Goal: Check status: Check status

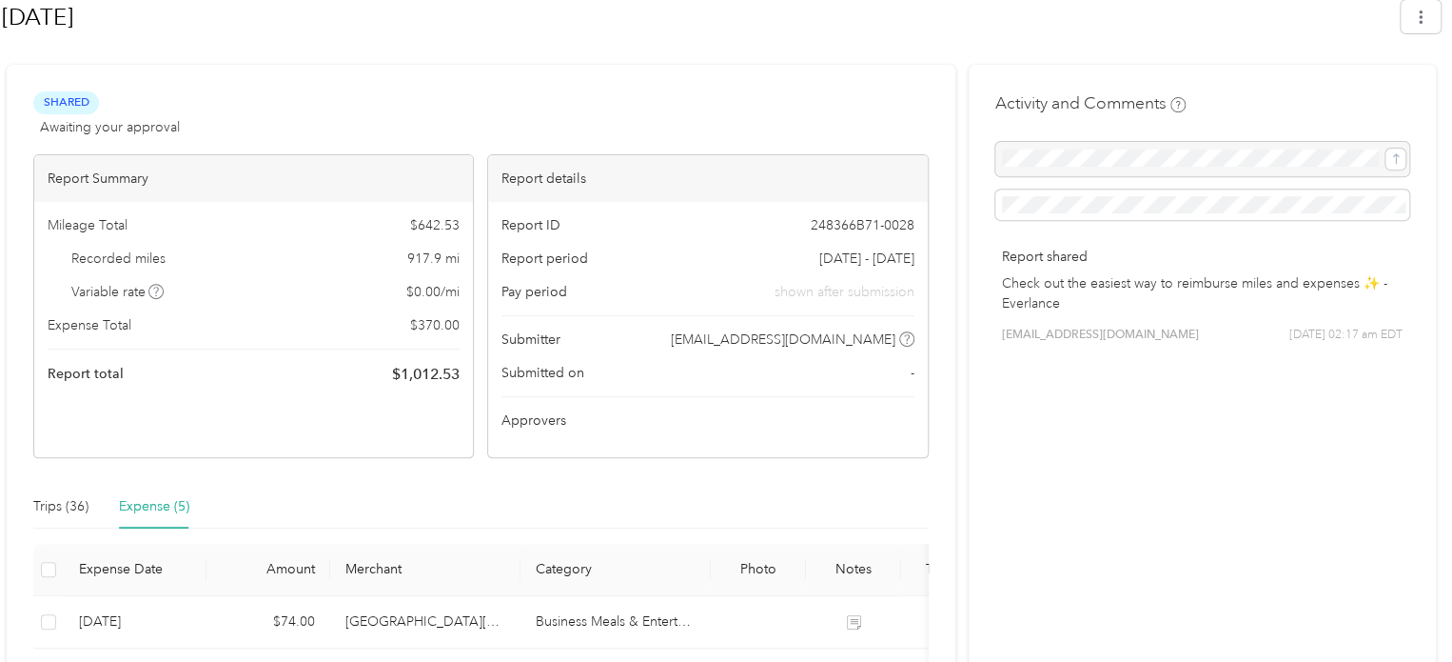
scroll to position [381, 0]
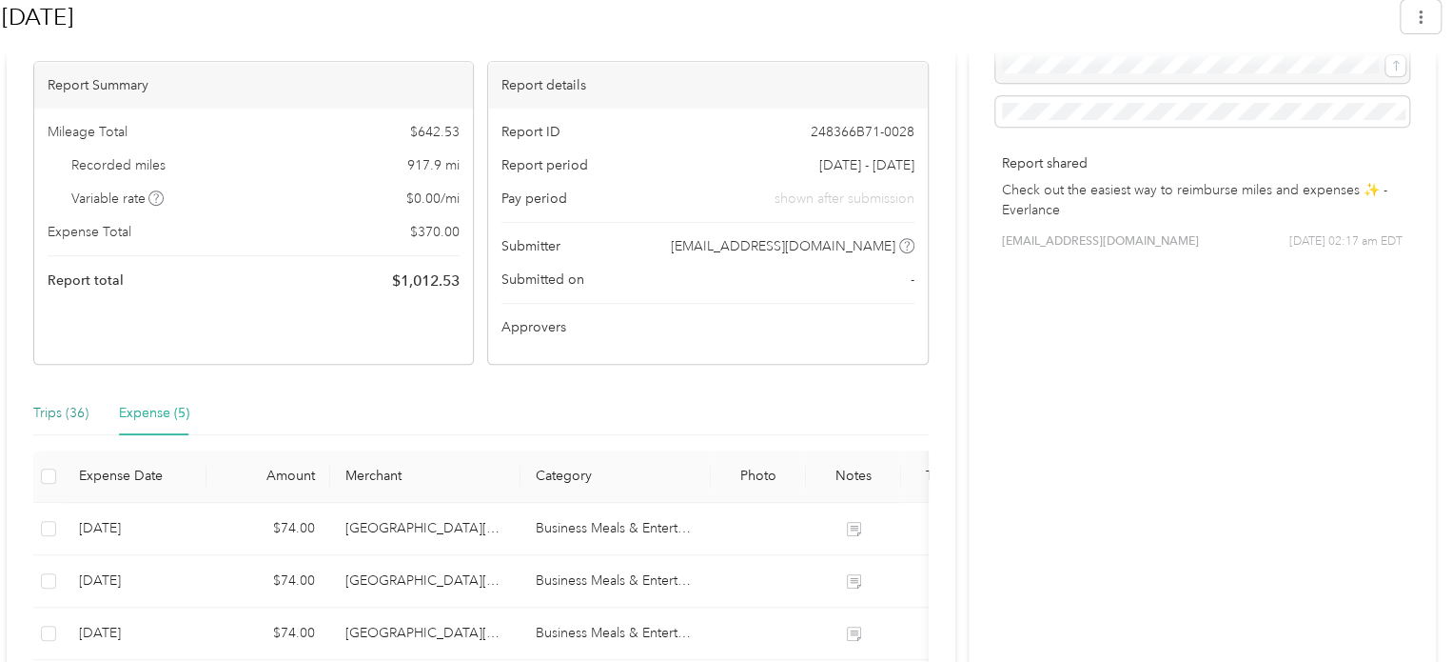
click at [53, 416] on div "Trips (36)" at bounding box center [60, 413] width 55 height 21
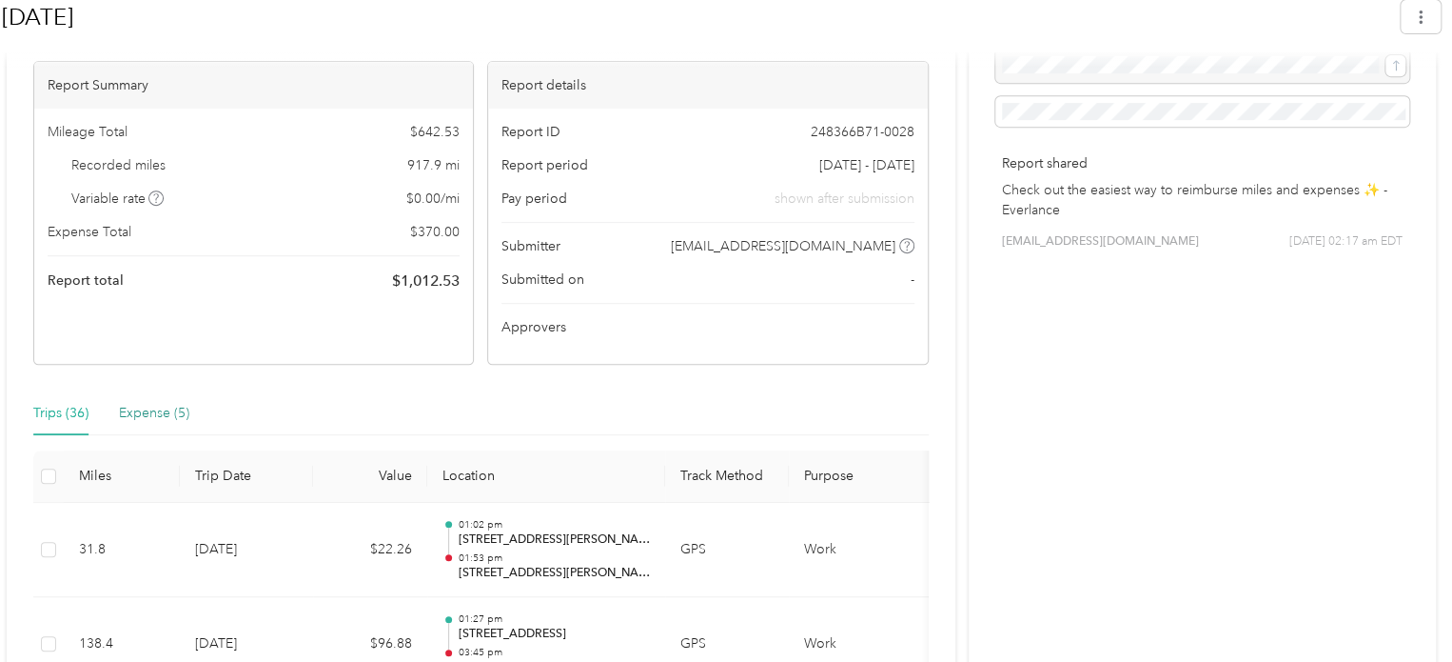
click at [141, 415] on div "Expense (5)" at bounding box center [154, 413] width 70 height 21
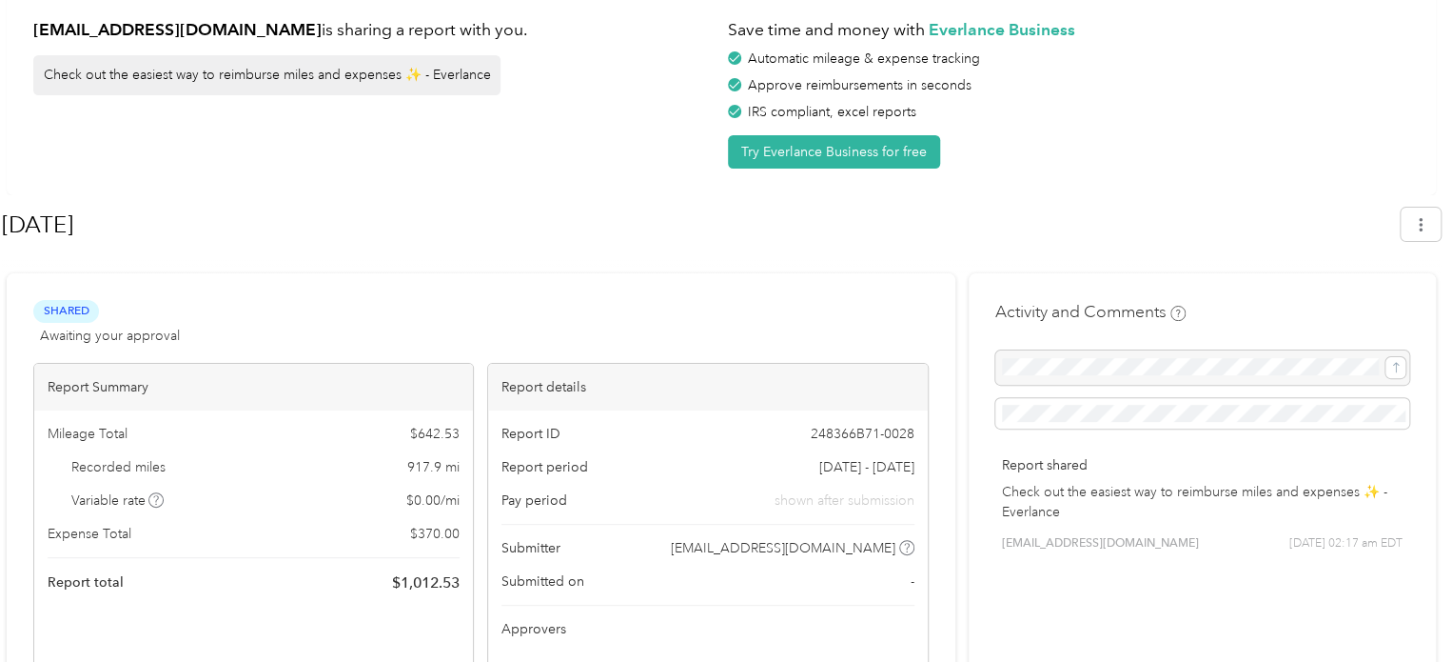
scroll to position [0, 0]
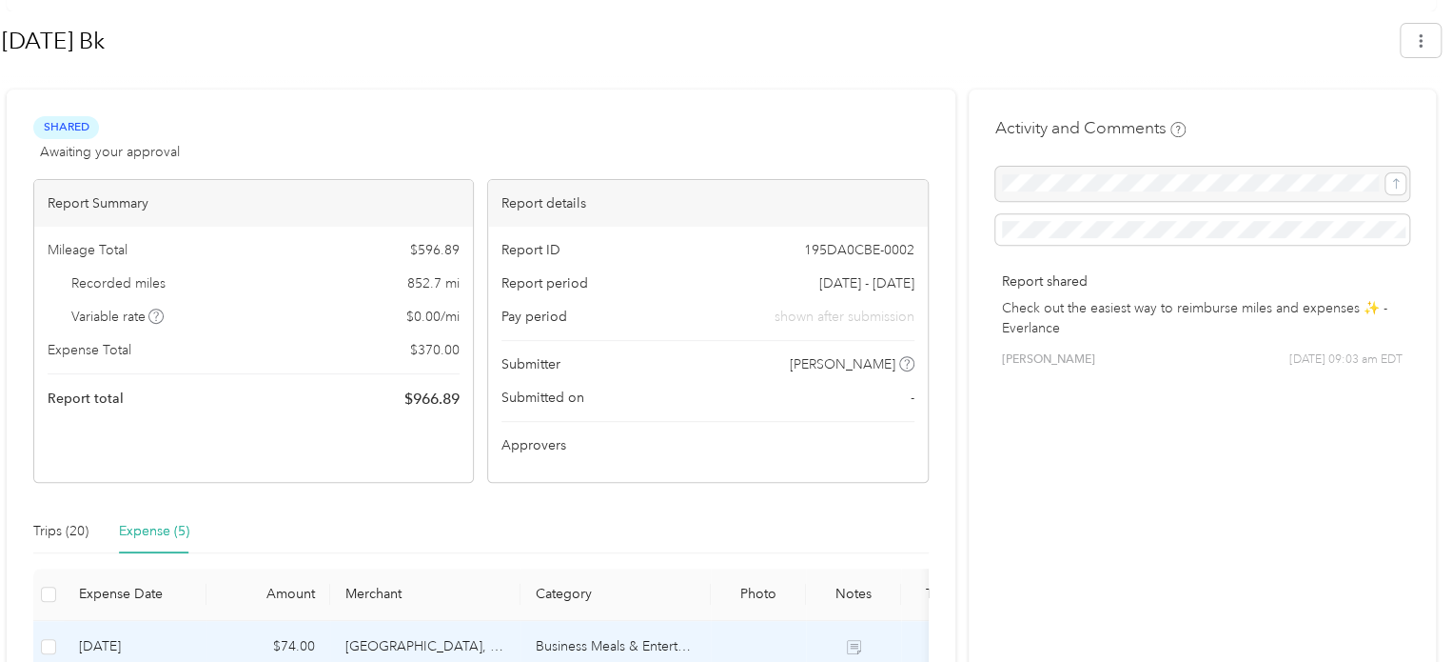
scroll to position [175, 0]
